Goal: Check status

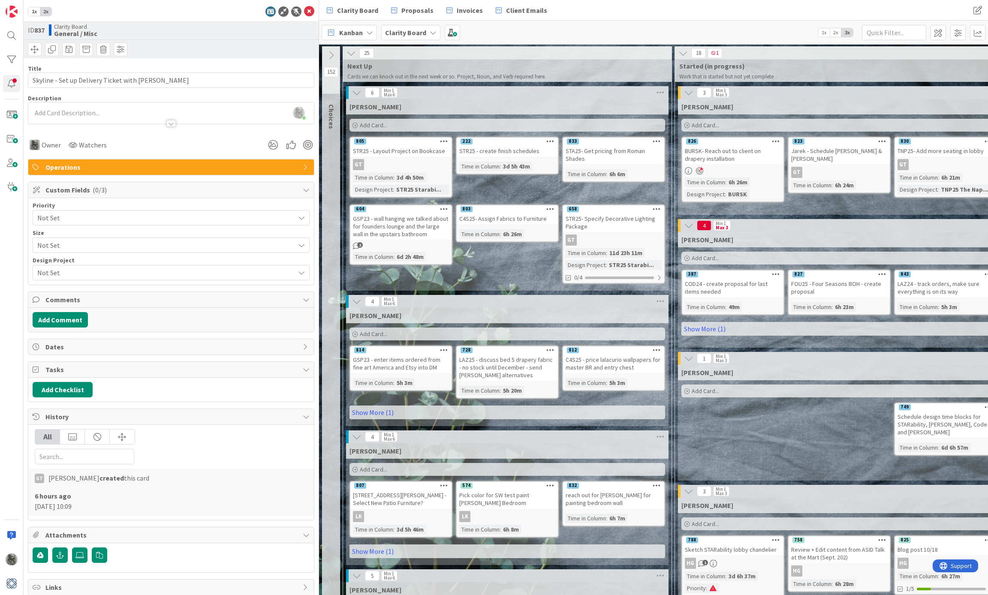
scroll to position [0, 174]
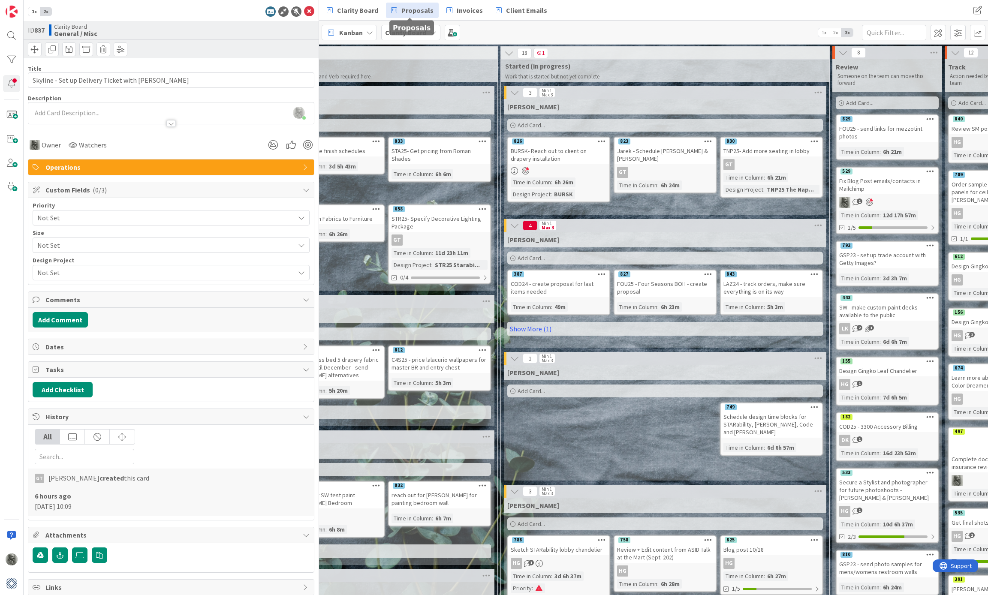
click at [410, 7] on span "Proposals" at bounding box center [417, 10] width 32 height 10
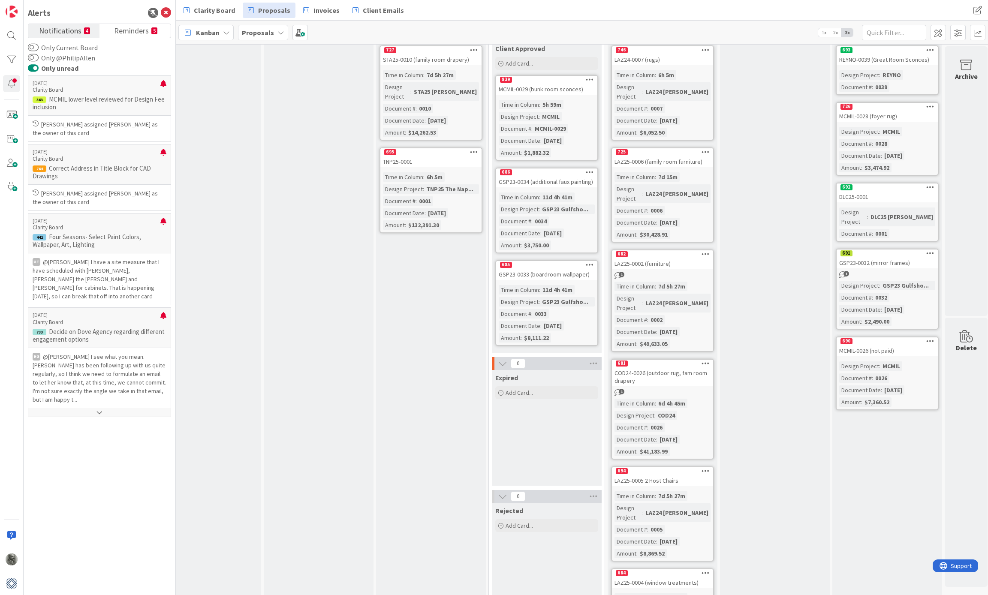
scroll to position [47, 589]
click at [561, 264] on div "685" at bounding box center [546, 266] width 101 height 8
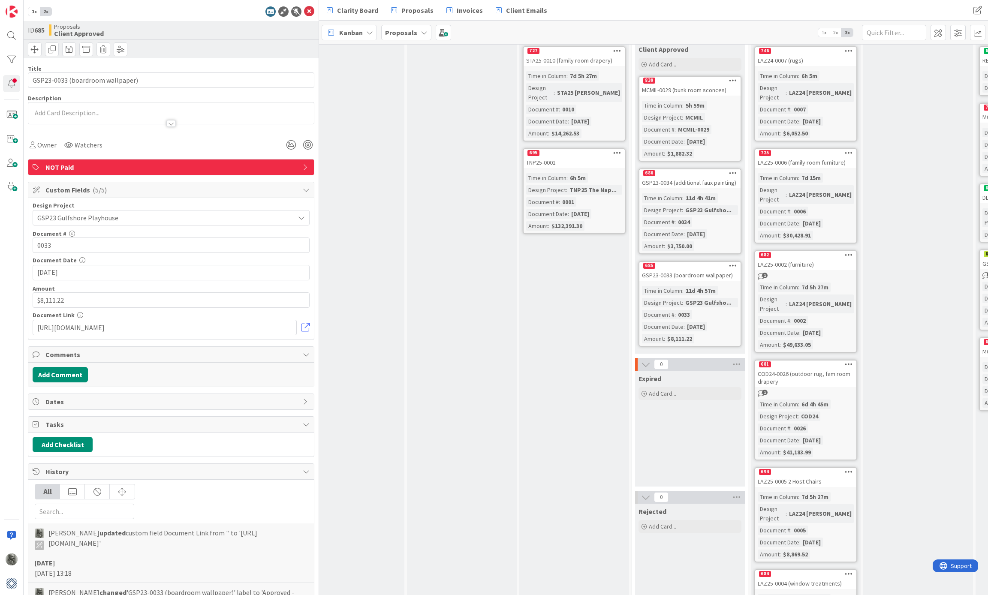
click at [203, 165] on span "NOT Paid" at bounding box center [171, 167] width 253 height 10
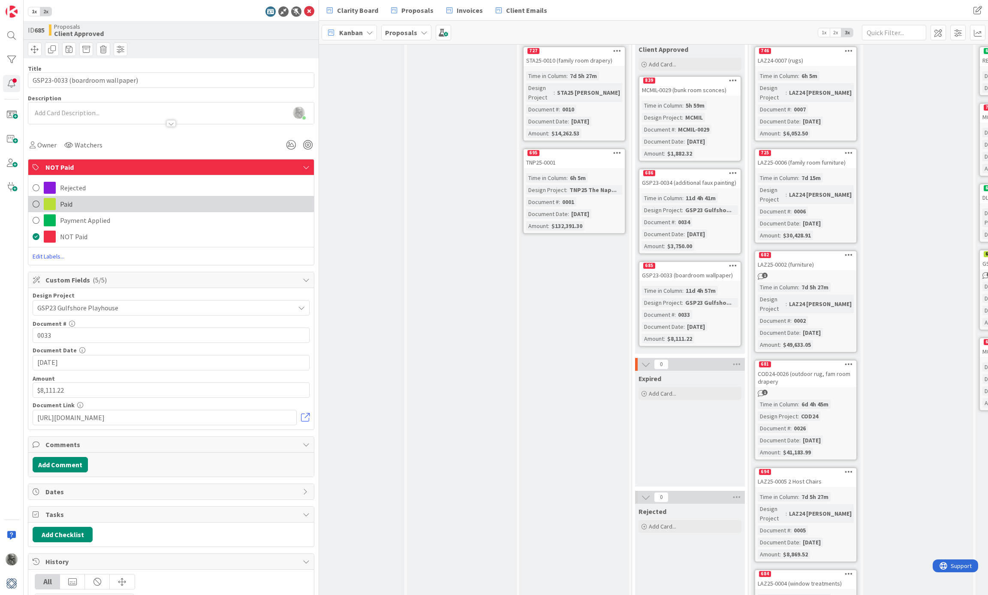
click at [63, 202] on span "Paid" at bounding box center [66, 204] width 12 height 10
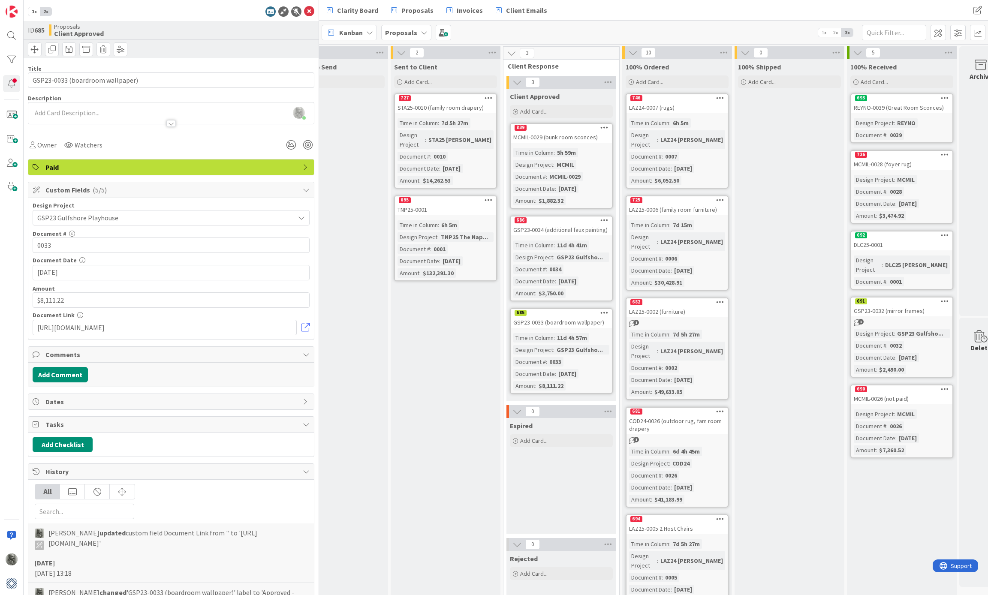
scroll to position [0, 718]
click at [877, 298] on div "691" at bounding box center [901, 302] width 101 height 8
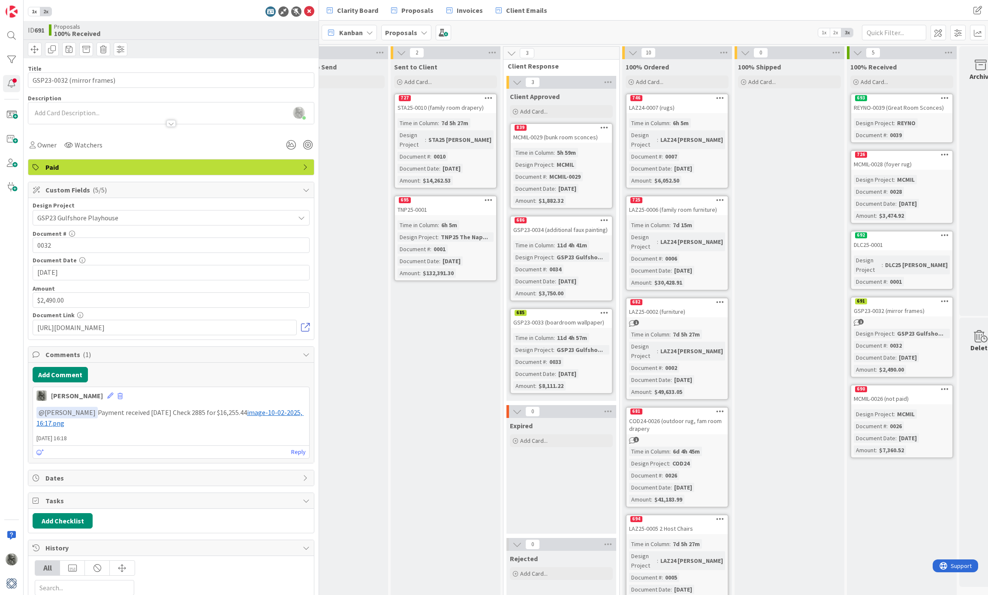
click at [306, 328] on link at bounding box center [305, 327] width 9 height 9
click at [169, 414] on p "﻿ @ Staci Davidson ﻿ Payment received 2025-09-24 Check 2885 for $16,255.44 ﻿ im…" at bounding box center [170, 417] width 269 height 21
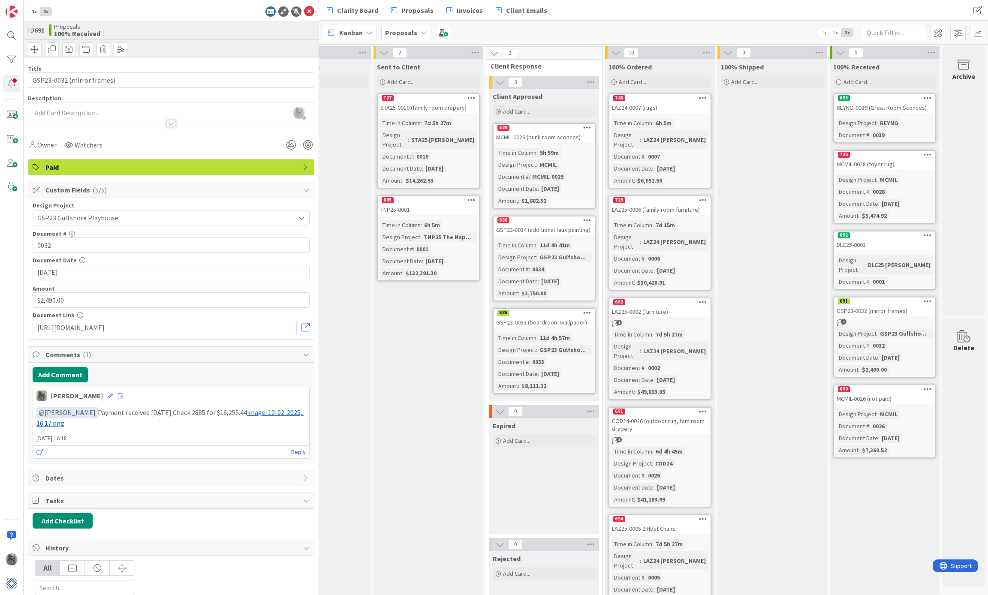
scroll to position [0, 735]
click at [895, 305] on div "GSP23-0032 (mirror frames)" at bounding box center [884, 310] width 101 height 11
click at [918, 305] on div "GSP23-0032 (mirror frames)" at bounding box center [884, 310] width 101 height 11
click at [305, 328] on link at bounding box center [305, 327] width 9 height 9
